Goal: Information Seeking & Learning: Learn about a topic

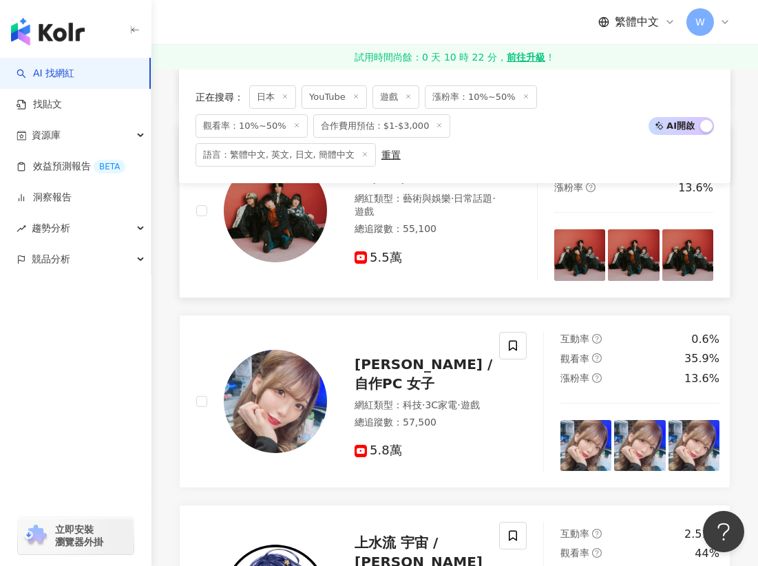
scroll to position [1466, 0]
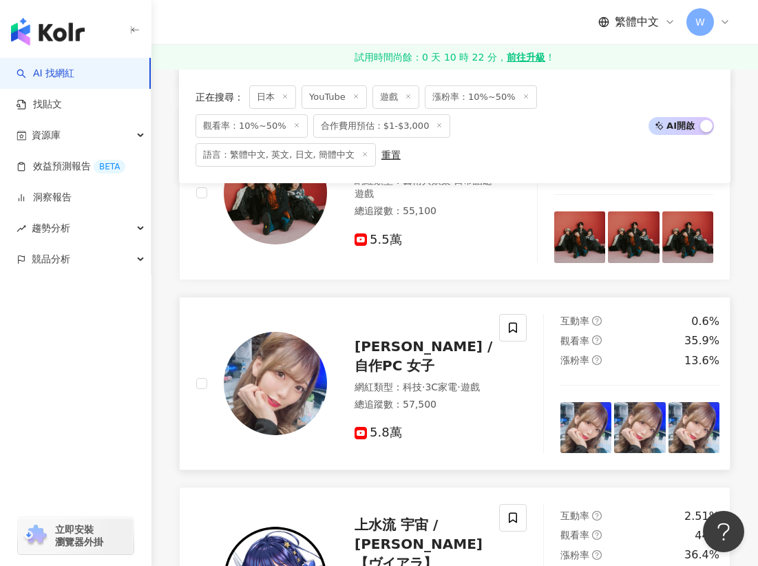
click at [382, 337] on div "美咲みさ / 自作PC 女子" at bounding box center [429, 356] width 149 height 39
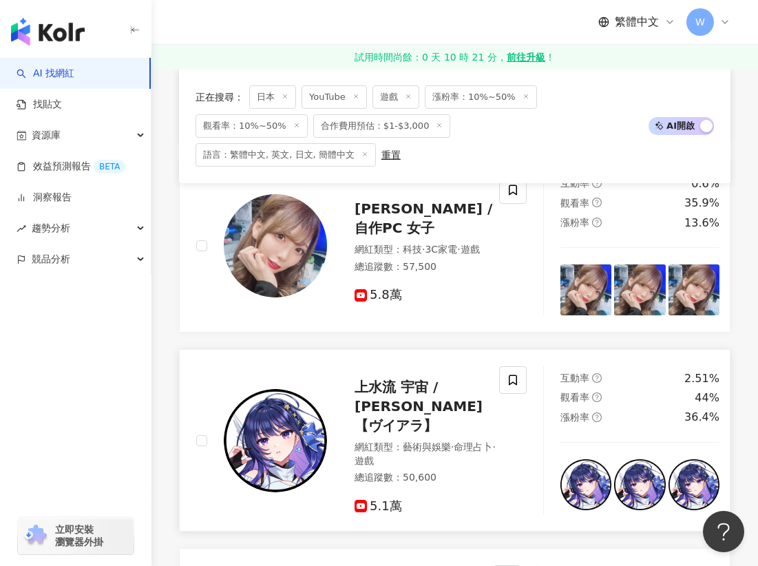
click at [392, 379] on span "上水流 宇宙 / [PERSON_NAME] 【ヴイアラ】" at bounding box center [419, 406] width 128 height 55
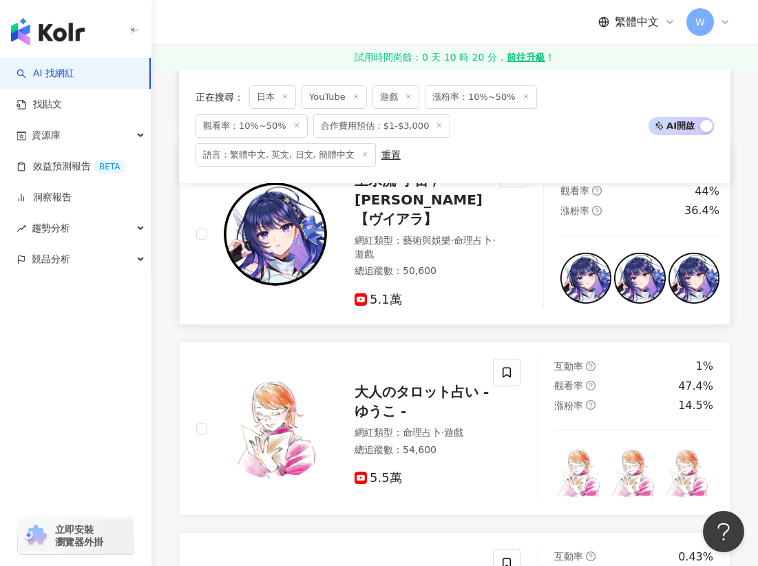
scroll to position [1879, 0]
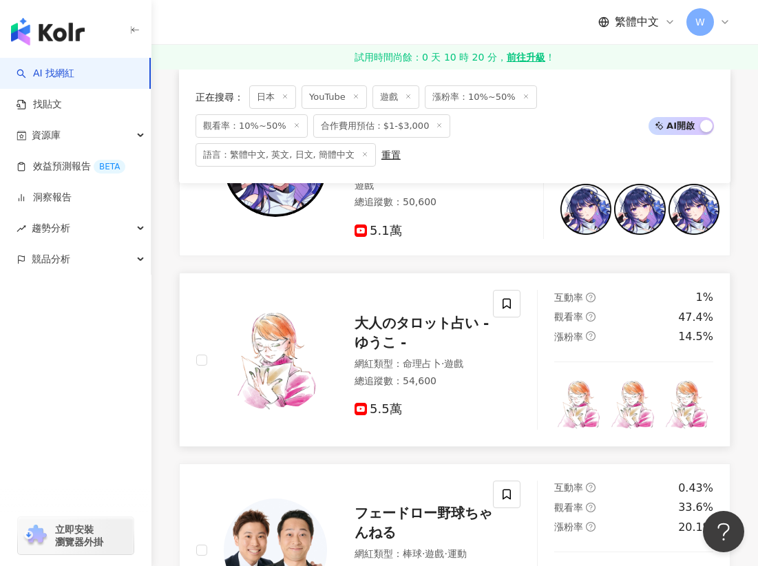
click at [397, 315] on span "大人のタロット占い - ゆうこ -" at bounding box center [422, 333] width 134 height 36
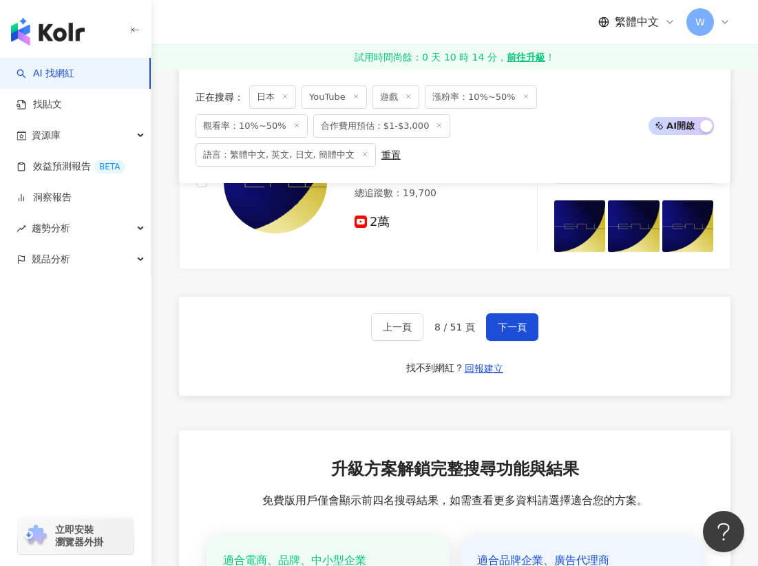
scroll to position [2637, 0]
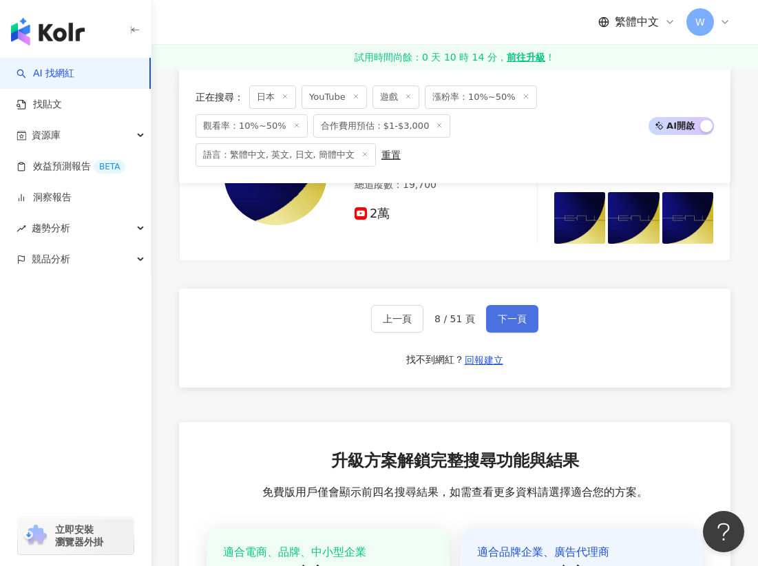
drag, startPoint x: 505, startPoint y: 313, endPoint x: 488, endPoint y: 326, distance: 21.1
click at [505, 313] on span "下一頁" at bounding box center [512, 318] width 29 height 11
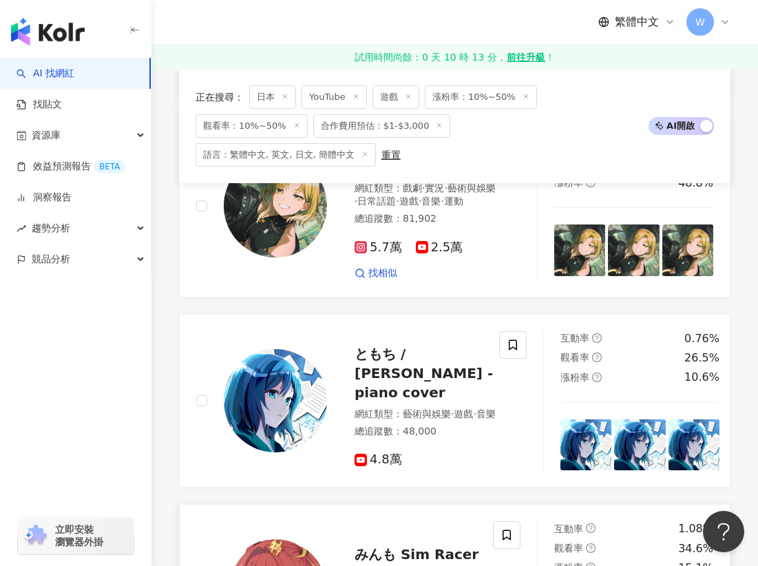
scroll to position [895, 0]
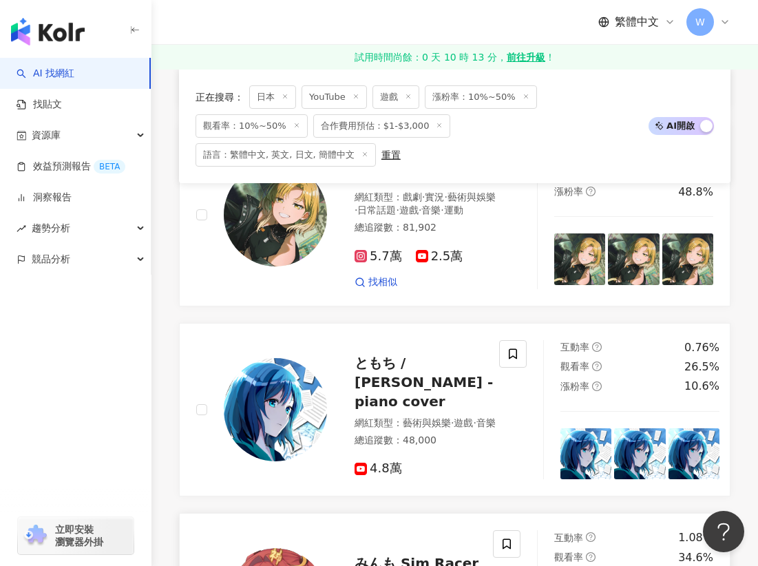
click at [384, 364] on span "ともち / [PERSON_NAME] - piano cover" at bounding box center [424, 382] width 138 height 55
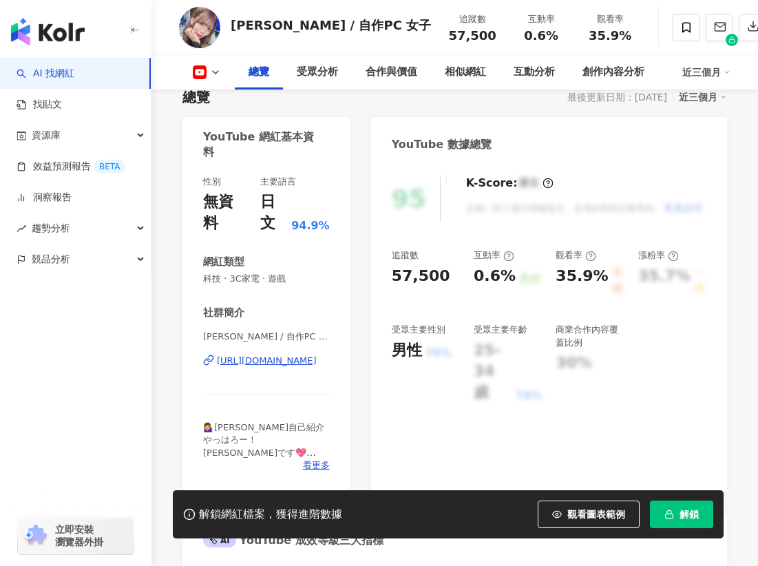
scroll to position [138, 0]
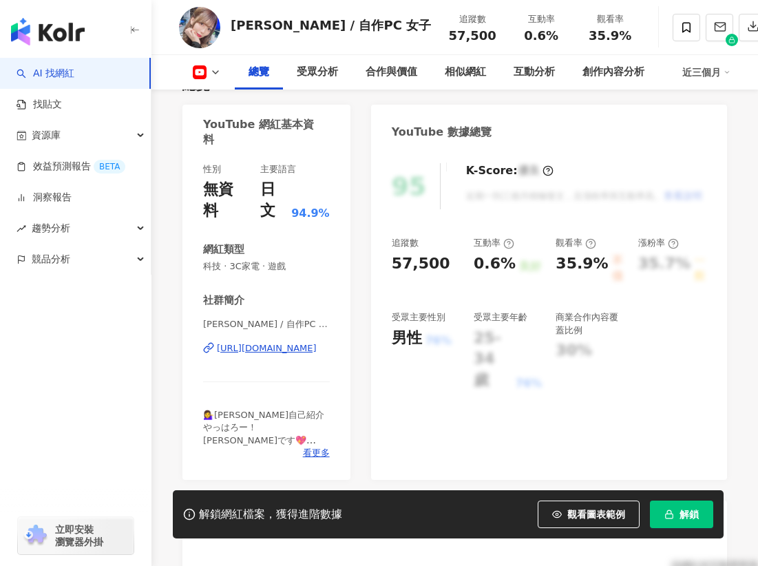
click at [270, 342] on div "https://www.youtube.com/channel/UCdYK9MUsJ1GMiaCBREBpo8Q" at bounding box center [267, 348] width 100 height 12
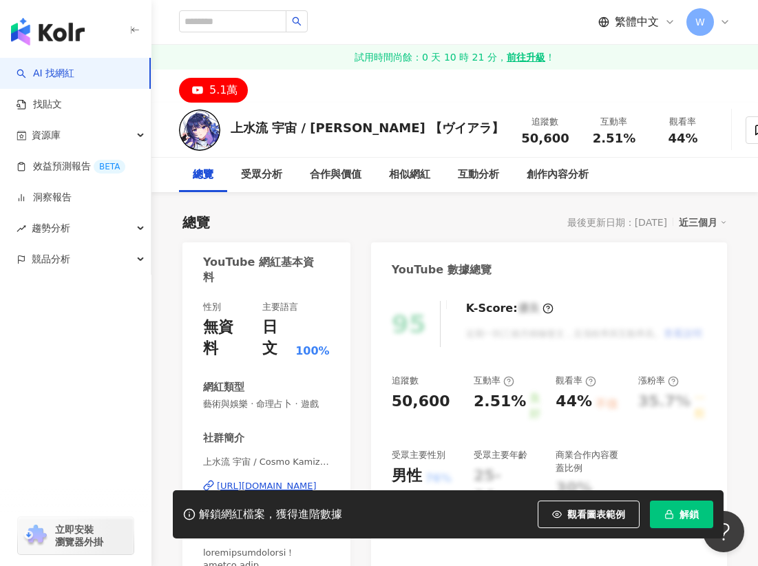
click at [268, 480] on div "https://www.youtube.com/channel/UCU8VGKDhiSHLerg4wYXjhtw" at bounding box center [267, 486] width 100 height 12
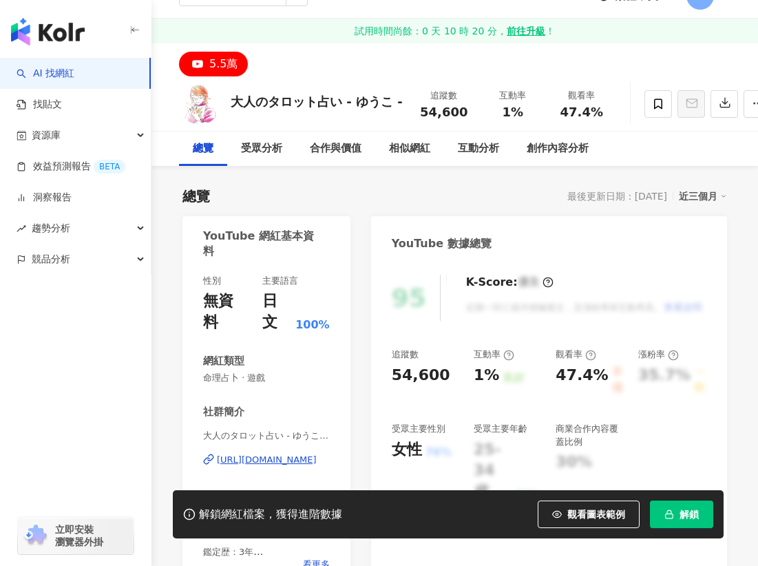
scroll to position [69, 0]
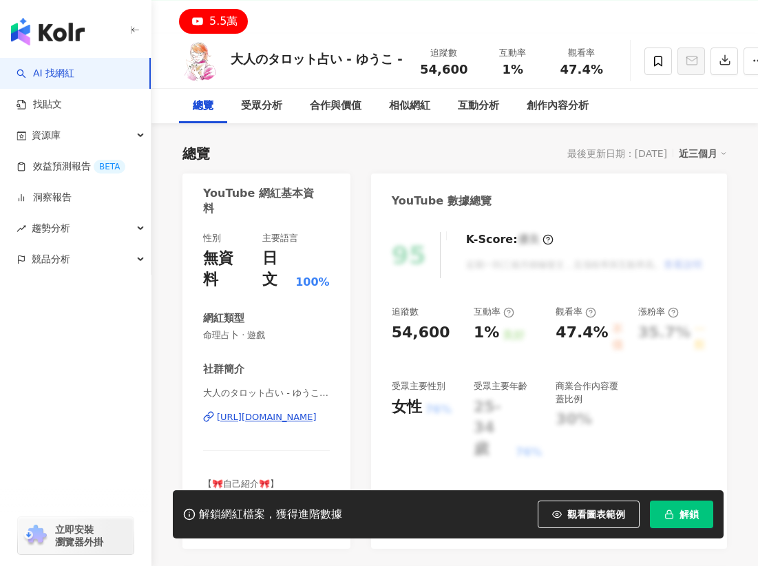
click at [272, 411] on div "[URL][DOMAIN_NAME]" at bounding box center [267, 417] width 100 height 12
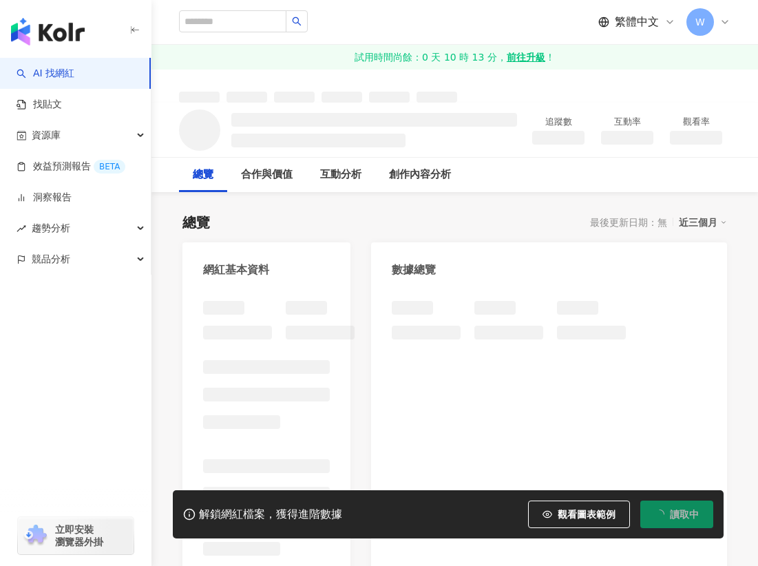
scroll to position [138, 0]
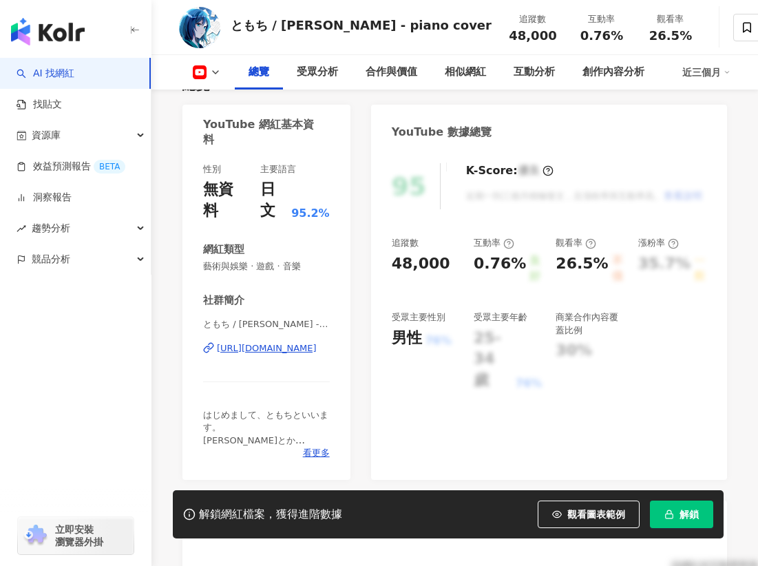
click at [253, 342] on div "[URL][DOMAIN_NAME]" at bounding box center [267, 348] width 100 height 12
